Goal: Information Seeking & Learning: Learn about a topic

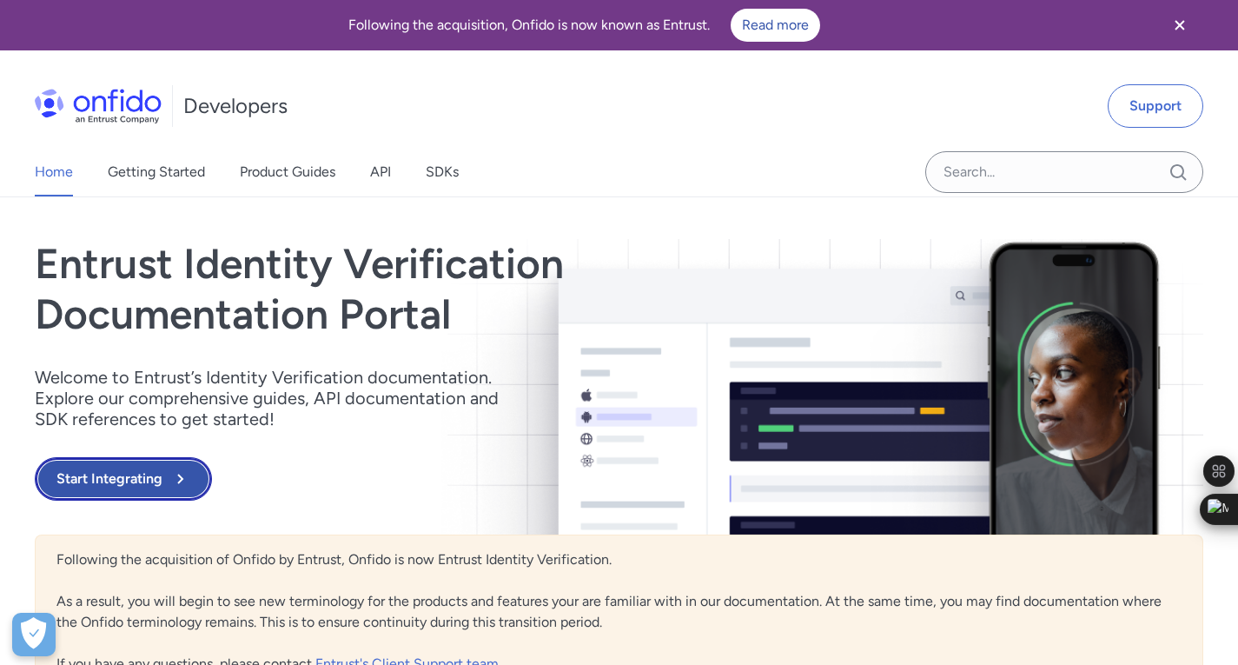
click at [182, 489] on button "Start Integrating" at bounding box center [123, 478] width 177 height 43
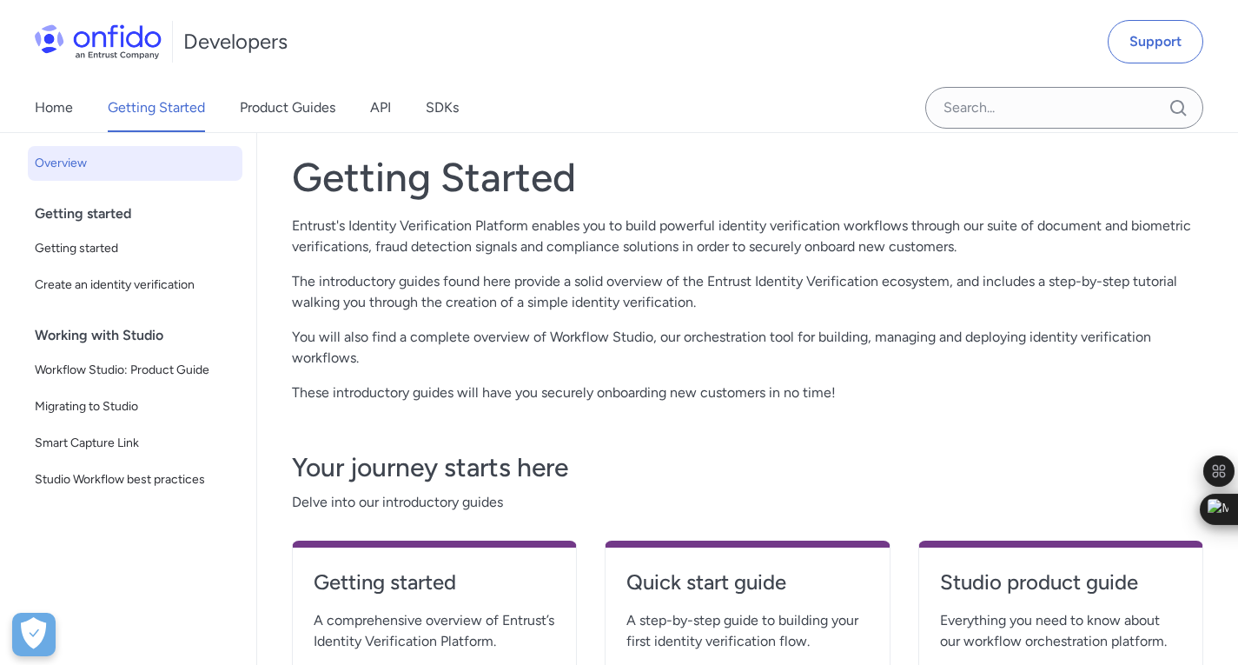
scroll to position [87, 0]
click at [109, 252] on span "Getting started" at bounding box center [135, 248] width 201 height 21
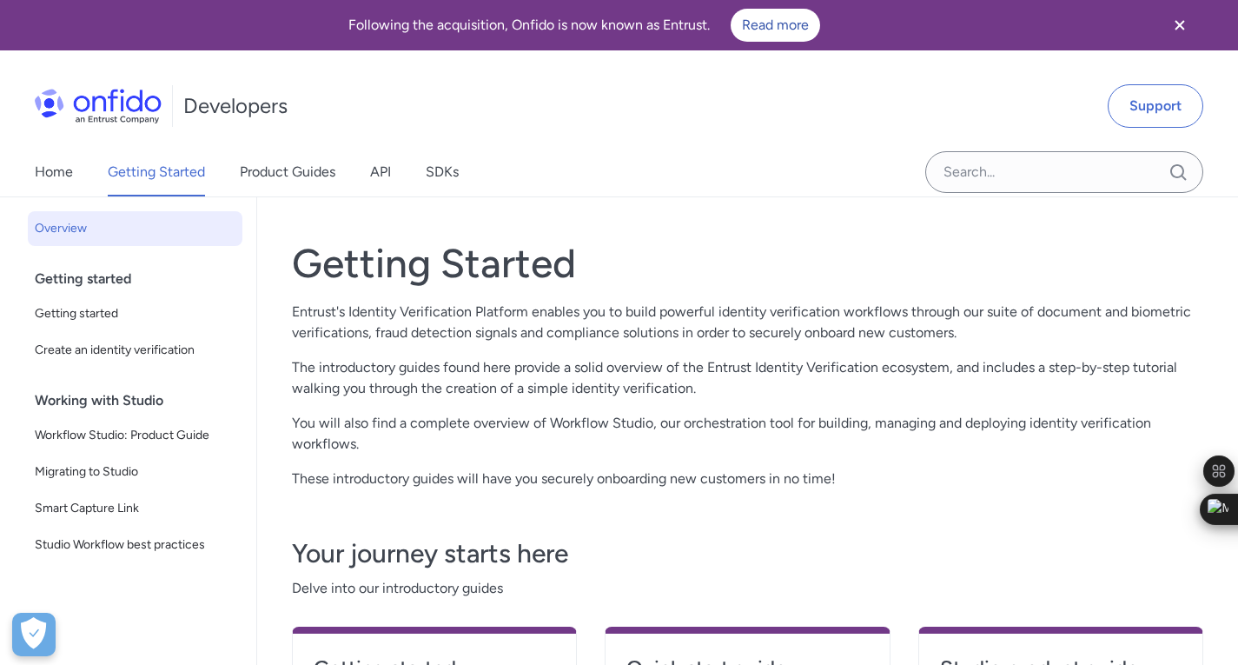
scroll to position [87, 0]
